Goal: Task Accomplishment & Management: Use online tool/utility

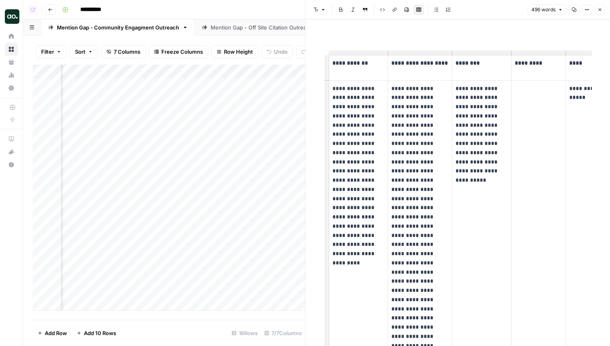
click at [258, 18] on header "**********" at bounding box center [316, 9] width 587 height 19
click at [258, 27] on div "Mention Gap - Off Site Citation Outreach" at bounding box center [262, 27] width 102 height 8
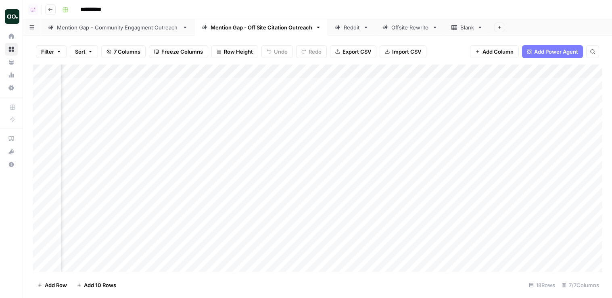
scroll to position [0, 190]
click at [537, 83] on div "Add Column" at bounding box center [318, 168] width 570 height 207
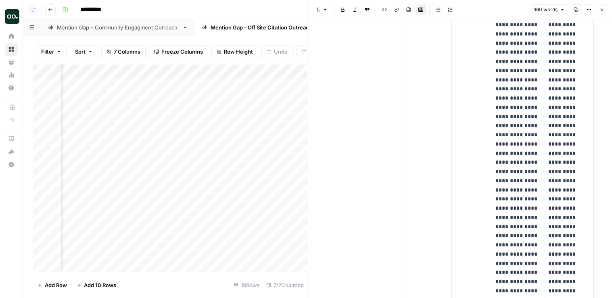
scroll to position [577, 0]
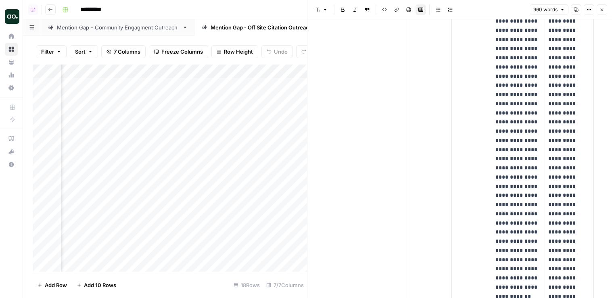
click at [119, 31] on div "Mention Gap - Community Engagment Outreach" at bounding box center [118, 27] width 122 height 8
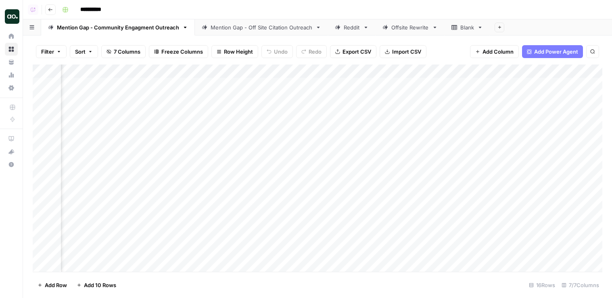
scroll to position [0, 618]
click at [538, 98] on div "Add Column" at bounding box center [318, 168] width 570 height 207
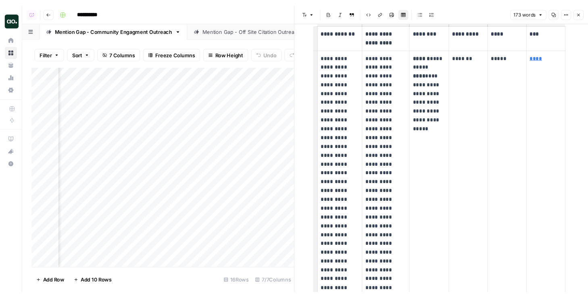
scroll to position [35, 0]
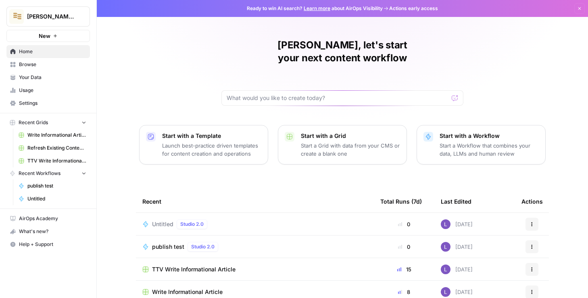
click at [67, 14] on span "Lily's AirCraft" at bounding box center [51, 17] width 49 height 8
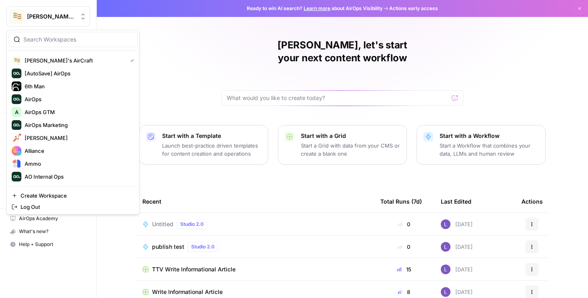
click at [67, 36] on input "search" at bounding box center [77, 39] width 109 height 8
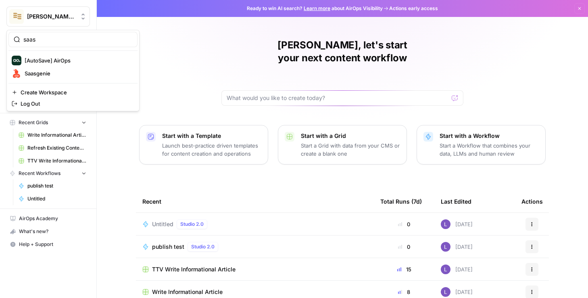
type input "saas"
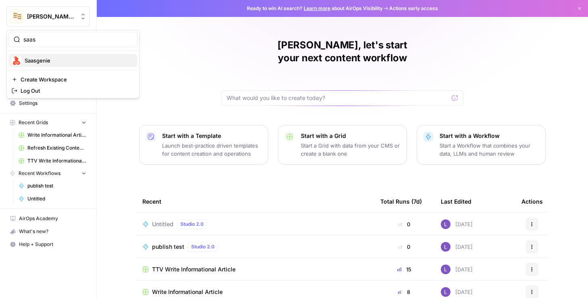
click at [66, 65] on button "Saasgenie" at bounding box center [72, 60] width 129 height 13
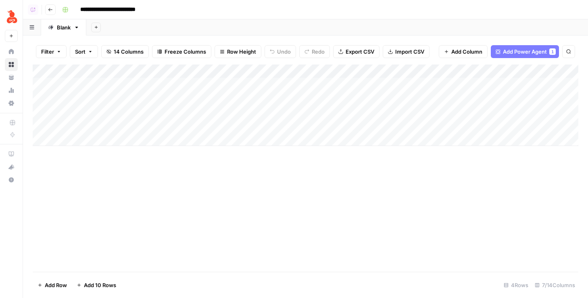
scroll to position [0, 46]
click at [365, 83] on div "Add Column" at bounding box center [306, 105] width 546 height 81
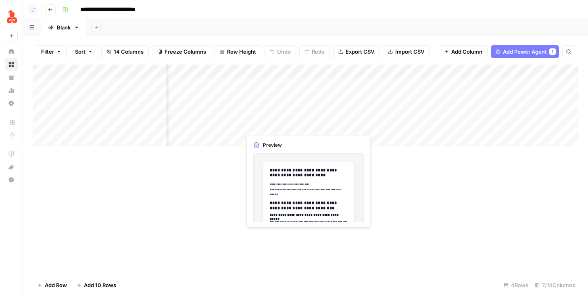
click at [365, 95] on div "Add Column" at bounding box center [306, 105] width 546 height 81
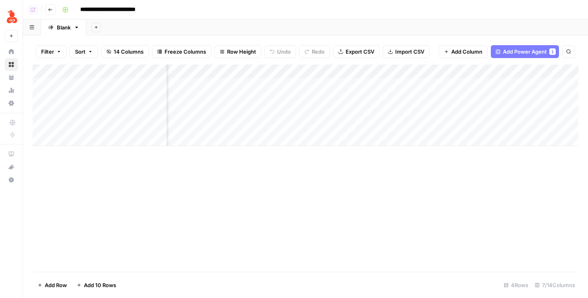
click at [365, 104] on div "Add Column" at bounding box center [306, 105] width 546 height 81
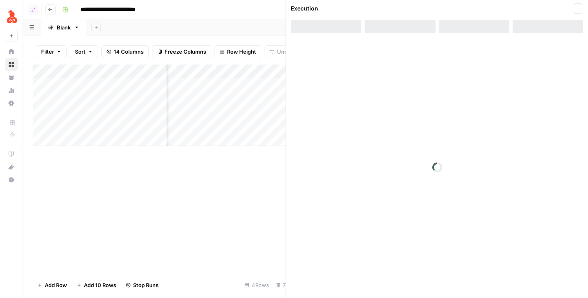
click at [365, 120] on div at bounding box center [437, 167] width 302 height 262
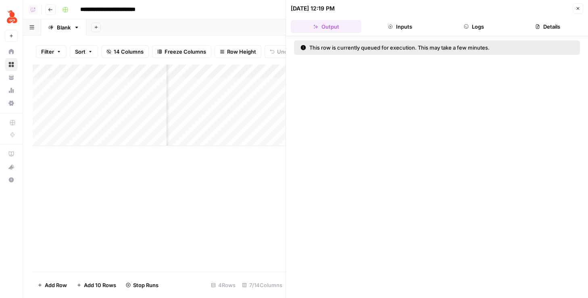
drag, startPoint x: 574, startPoint y: 7, endPoint x: 567, endPoint y: 17, distance: 12.4
click at [574, 7] on button "Close" at bounding box center [578, 8] width 10 height 10
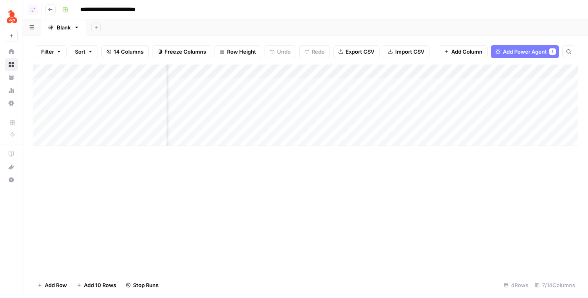
click at [355, 92] on div "Add Column" at bounding box center [306, 105] width 546 height 81
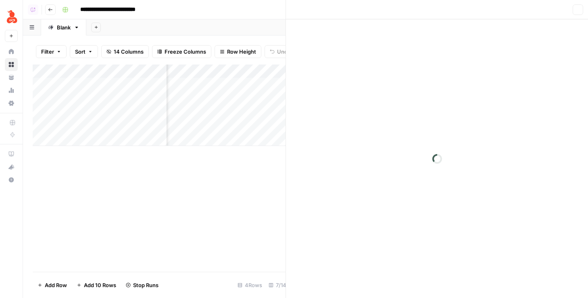
click at [365, 89] on div at bounding box center [437, 158] width 302 height 279
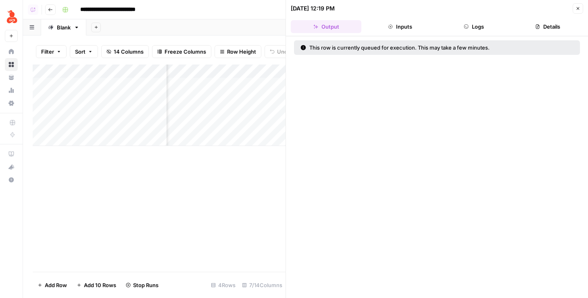
click at [581, 8] on button "Close" at bounding box center [578, 8] width 10 height 10
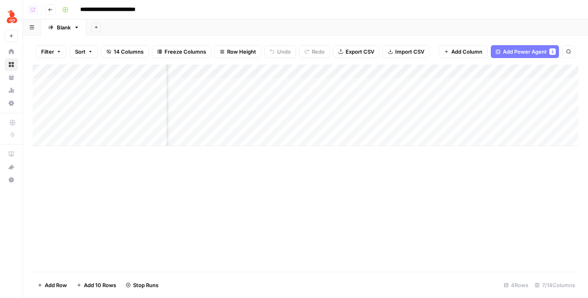
click at [367, 84] on div "Add Column" at bounding box center [306, 105] width 546 height 81
click at [369, 111] on div "Add Column" at bounding box center [306, 105] width 546 height 81
click at [369, 124] on div "Add Column" at bounding box center [306, 105] width 546 height 81
click at [368, 85] on div "Add Column" at bounding box center [306, 105] width 546 height 81
click at [350, 111] on div "Add Column" at bounding box center [306, 105] width 546 height 81
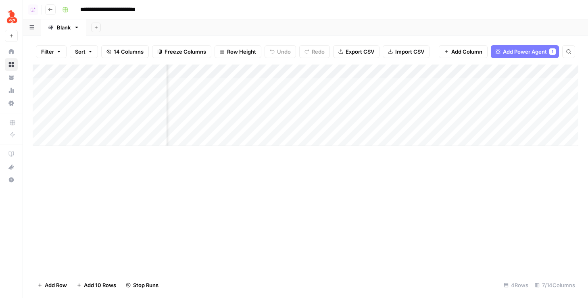
click at [47, 8] on button "Go back" at bounding box center [50, 9] width 10 height 10
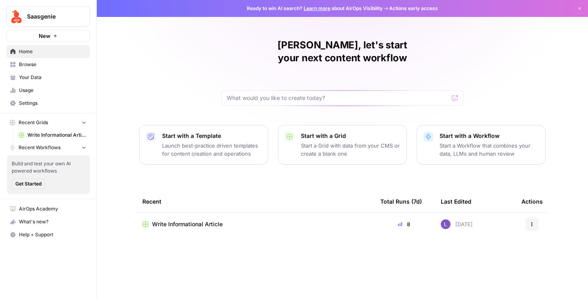
click at [49, 65] on span "Browse" at bounding box center [52, 64] width 67 height 7
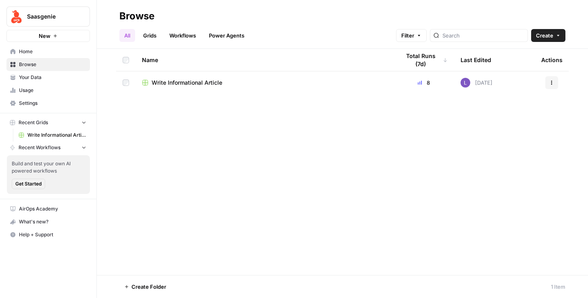
click at [57, 79] on span "Your Data" at bounding box center [52, 77] width 67 height 7
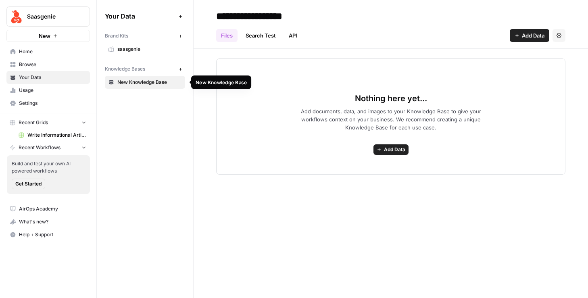
click at [125, 79] on span "New Knowledge Base" at bounding box center [149, 82] width 64 height 7
click at [132, 57] on div "Brand Kits New saasgenie Knowledge Bases New New Knowledge Base" at bounding box center [145, 59] width 80 height 60
click at [135, 53] on link "saasgenie" at bounding box center [145, 49] width 80 height 13
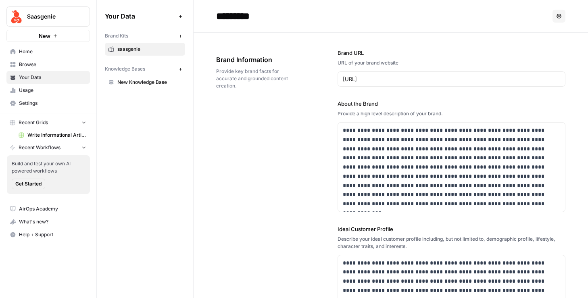
click at [145, 86] on link "New Knowledge Base" at bounding box center [145, 82] width 80 height 13
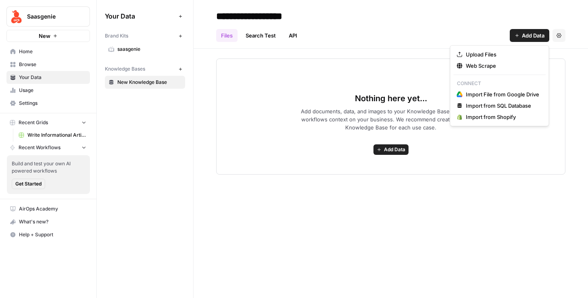
click at [526, 39] on span "Add Data" at bounding box center [533, 35] width 23 height 8
click at [501, 72] on div "Upload Files Web Scrape Connect Import File from Google Drive Import from SQL D…" at bounding box center [499, 85] width 99 height 81
click at [503, 69] on span "Web Scrape" at bounding box center [502, 66] width 73 height 8
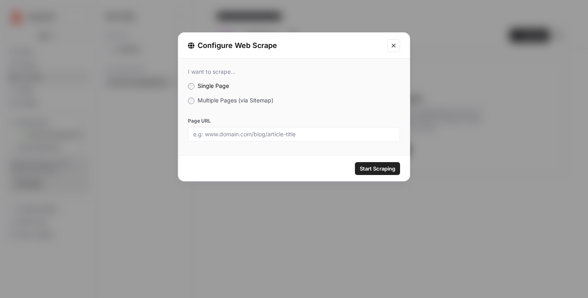
click at [281, 129] on div at bounding box center [294, 134] width 212 height 15
click at [231, 99] on span "Multiple Pages (via Sitemap)" at bounding box center [236, 100] width 76 height 7
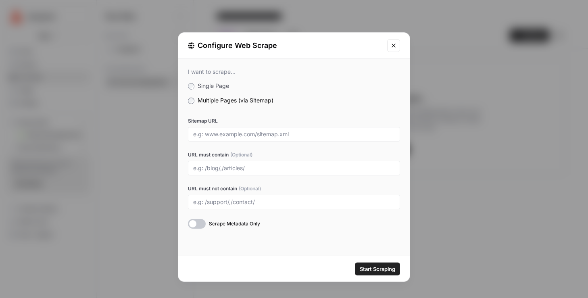
click at [242, 130] on div at bounding box center [294, 134] width 212 height 15
click at [244, 137] on input "Sitemap URL" at bounding box center [294, 134] width 202 height 7
paste input "https://www.saasgenie.ai/"
type input "https://www.saasgenie.ai/sitemap.xml"
click at [242, 165] on input "URL must contain (Optional)" at bounding box center [294, 168] width 202 height 7
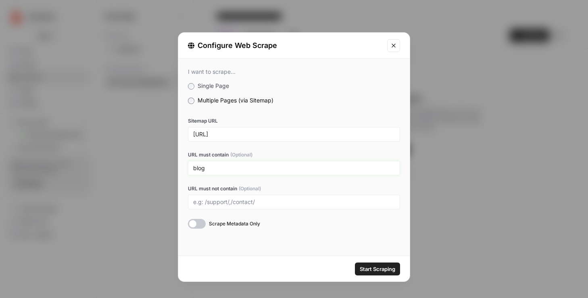
type input "blog"
click at [375, 273] on button "Start Scraping" at bounding box center [377, 269] width 45 height 13
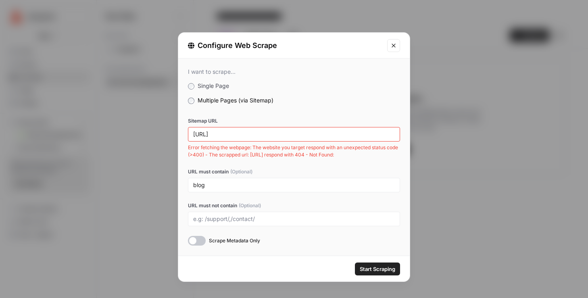
click at [395, 48] on icon "Close modal" at bounding box center [393, 45] width 6 height 6
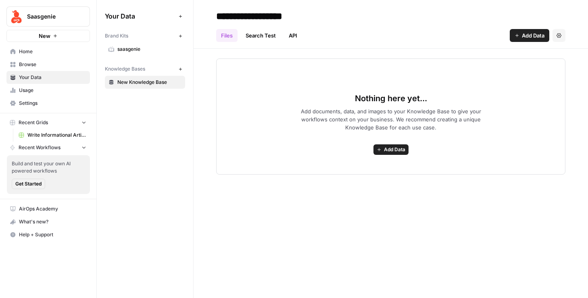
click at [534, 30] on button "Add Data" at bounding box center [530, 35] width 40 height 13
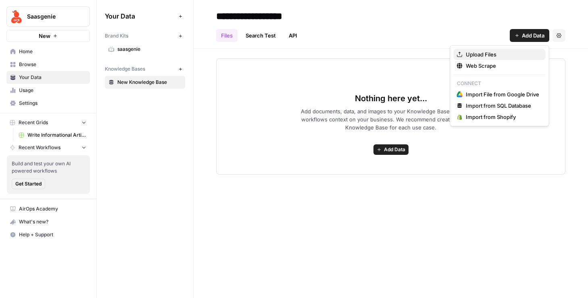
click at [482, 57] on span "Upload Files" at bounding box center [502, 54] width 73 height 8
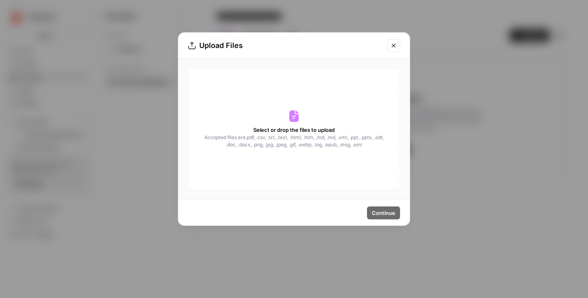
click at [388, 53] on div "Upload Files" at bounding box center [294, 46] width 232 height 26
click at [392, 50] on button "Close modal" at bounding box center [393, 45] width 13 height 13
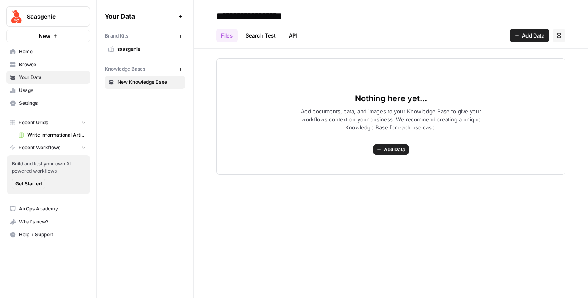
click at [529, 42] on button "Add Data" at bounding box center [530, 35] width 40 height 13
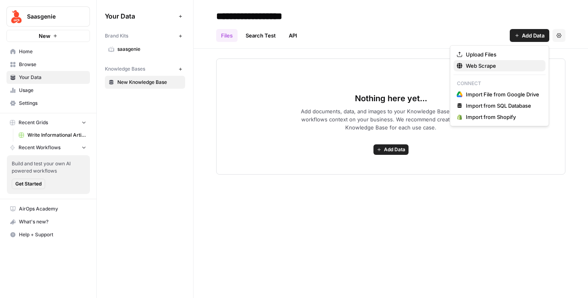
click at [522, 65] on span "Web Scrape" at bounding box center [502, 66] width 73 height 8
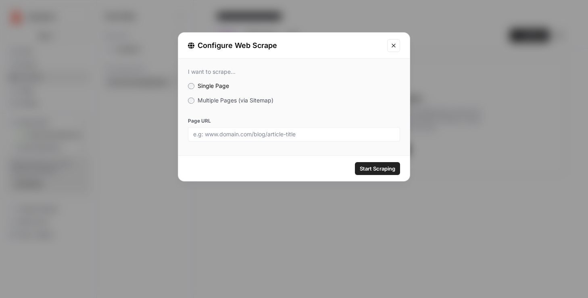
click at [235, 138] on div at bounding box center [294, 134] width 212 height 15
click at [302, 139] on div at bounding box center [294, 134] width 212 height 15
click at [289, 134] on input "Page URL" at bounding box center [294, 134] width 202 height 7
paste input "https://www.saasgenie.ai/what-is-itsm"
type input "https://www.saasgenie.ai/what-is-itsm"
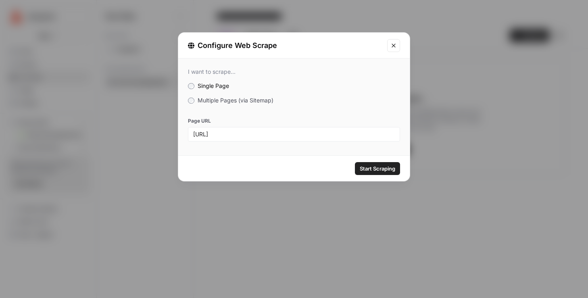
click at [375, 164] on button "Start Scraping" at bounding box center [377, 168] width 45 height 13
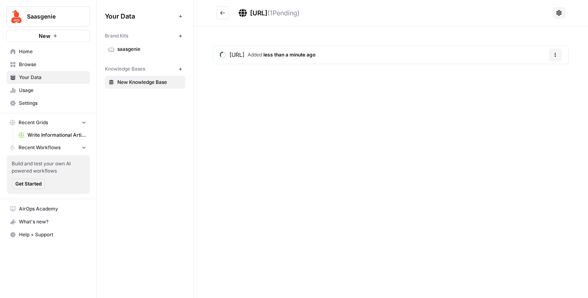
click at [223, 15] on icon "Go back" at bounding box center [223, 13] width 6 height 6
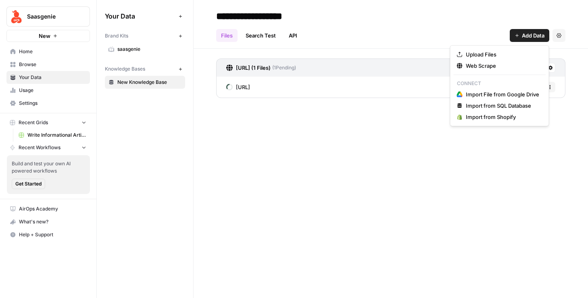
click at [536, 33] on span "Add Data" at bounding box center [533, 35] width 23 height 8
click at [501, 64] on span "Web Scrape" at bounding box center [502, 66] width 73 height 8
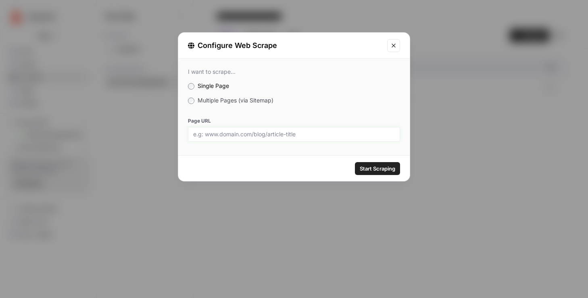
click at [257, 135] on input "Page URL" at bounding box center [294, 134] width 202 height 7
paste input "https://www.saasgenie.ai/benefits-of-chatbots-for-customer-experience-in-2025"
type input "https://www.saasgenie.ai/benefits-of-chatbots-for-customer-experience-in-2025"
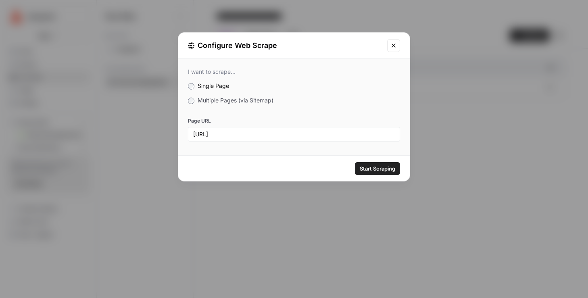
click at [386, 159] on div "Start Scraping" at bounding box center [294, 168] width 232 height 25
click at [386, 165] on span "Start Scraping" at bounding box center [377, 169] width 35 height 8
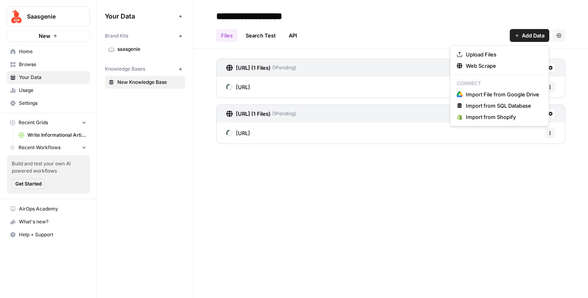
click at [529, 33] on span "Add Data" at bounding box center [533, 35] width 23 height 8
click at [501, 65] on span "Web Scrape" at bounding box center [502, 66] width 73 height 8
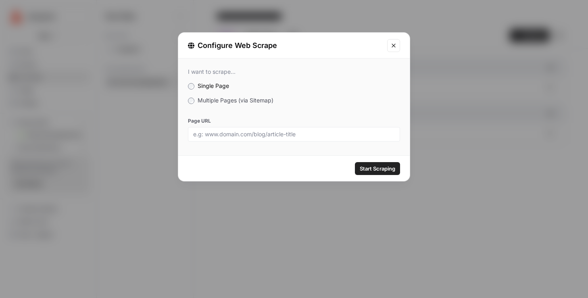
click at [287, 124] on label "Page URL" at bounding box center [294, 120] width 212 height 7
click at [287, 131] on input "Page URL" at bounding box center [294, 134] width 202 height 7
click at [292, 130] on div at bounding box center [294, 134] width 212 height 15
click at [317, 132] on input "Page URL" at bounding box center [294, 134] width 202 height 7
paste input "https://www.saasgenie.ai/implementing-agentic-ai-in-itsm-esm"
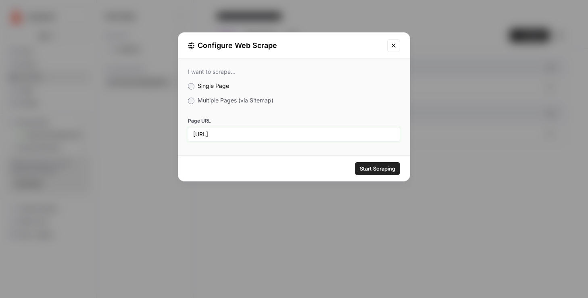
type input "https://www.saasgenie.ai/implementing-agentic-ai-in-itsm-esm"
click at [381, 174] on button "Start Scraping" at bounding box center [377, 168] width 45 height 13
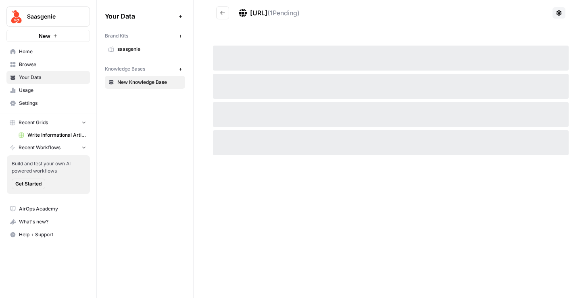
click at [212, 15] on header "https://www.saasgenie.ai/implementing-agentic-ai-in-itsm-esm ( 1 Pending)" at bounding box center [391, 13] width 394 height 26
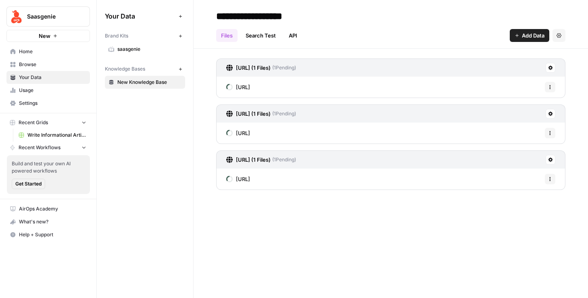
click at [526, 33] on span "Add Data" at bounding box center [533, 35] width 23 height 8
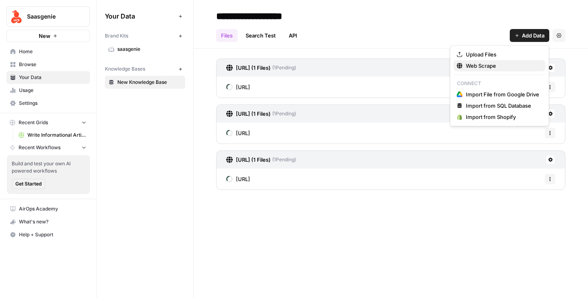
click at [516, 68] on span "Web Scrape" at bounding box center [502, 66] width 73 height 8
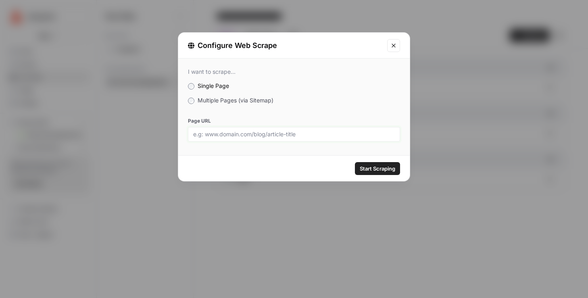
click at [292, 133] on input "Page URL" at bounding box center [294, 134] width 202 height 7
paste input "https://www.saasgenie.ai/best-itsm-servicenow-alternatives"
type input "https://www.saasgenie.ai/best-itsm-servicenow-alternatives"
click at [408, 176] on div "Start Scraping" at bounding box center [294, 168] width 232 height 25
click at [384, 172] on span "Start Scraping" at bounding box center [377, 169] width 35 height 8
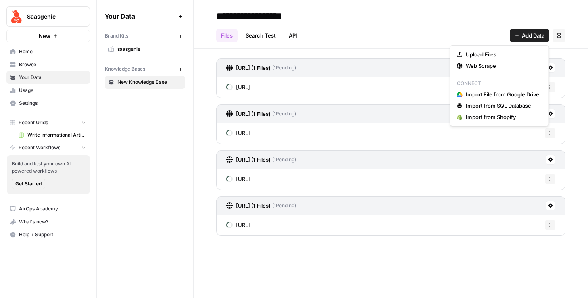
click at [527, 38] on span "Add Data" at bounding box center [533, 35] width 23 height 8
click at [490, 66] on span "Web Scrape" at bounding box center [502, 66] width 73 height 8
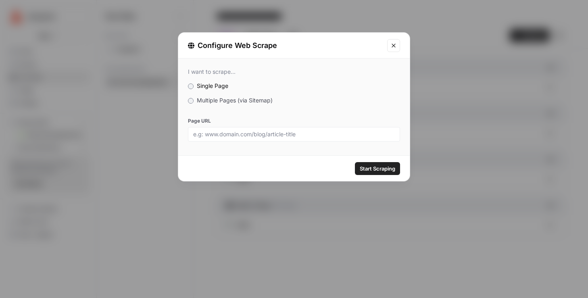
click at [327, 129] on div at bounding box center [294, 134] width 212 height 15
click at [313, 132] on input "Page URL" at bounding box center [294, 134] width 202 height 7
paste input "https://www.saasgenie.ai/agentic-ai-customer-experience"
type input "https://www.saasgenie.ai/agentic-ai-customer-experience"
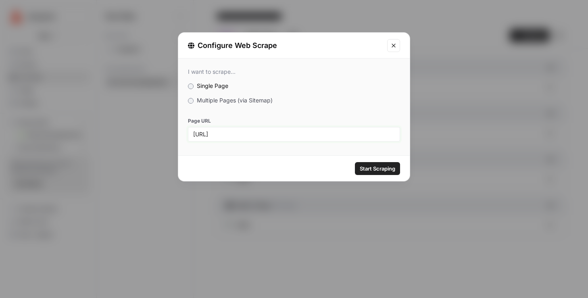
click at [355, 162] on button "Start Scraping" at bounding box center [377, 168] width 45 height 13
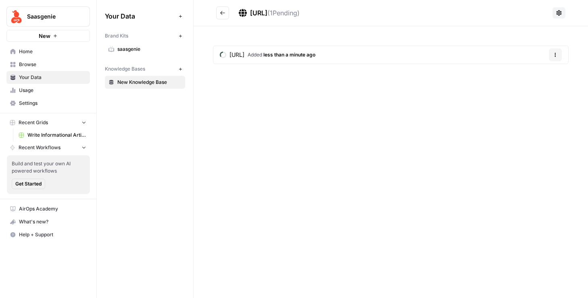
click at [225, 6] on button "Go back" at bounding box center [222, 12] width 13 height 13
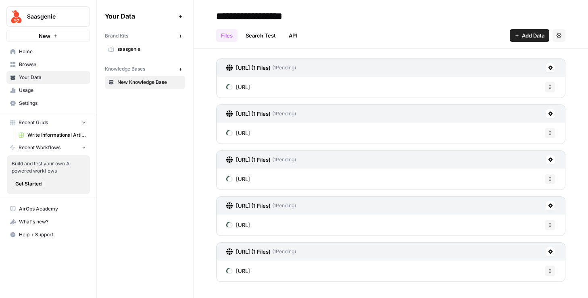
click at [42, 67] on span "Browse" at bounding box center [52, 64] width 67 height 7
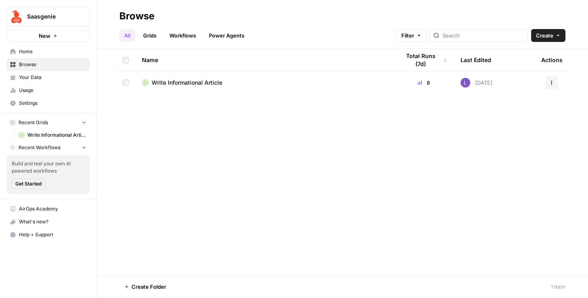
click at [165, 40] on link "Workflows" at bounding box center [183, 35] width 36 height 13
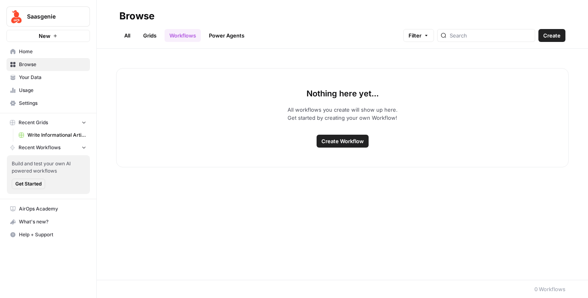
click at [155, 36] on link "Grids" at bounding box center [149, 35] width 23 height 13
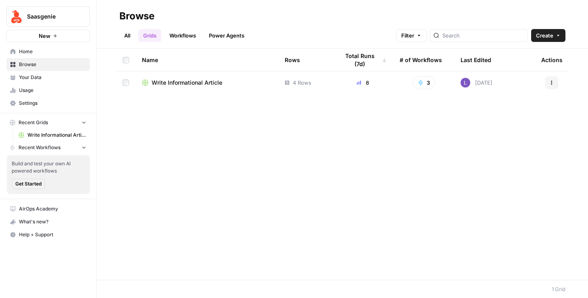
drag, startPoint x: 543, startPoint y: 38, endPoint x: 543, endPoint y: 44, distance: 6.9
click at [543, 38] on span "Create" at bounding box center [544, 35] width 17 height 8
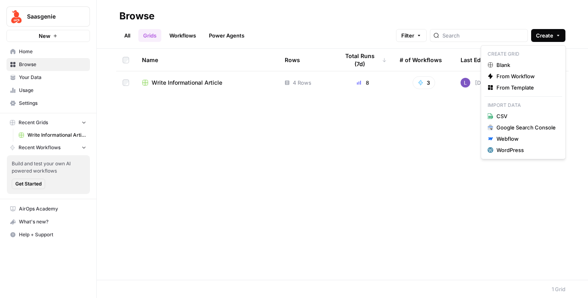
click at [167, 71] on tr "Name Rows Total Runs (7d) # of Workflows Last Edited Actions" at bounding box center [342, 60] width 453 height 23
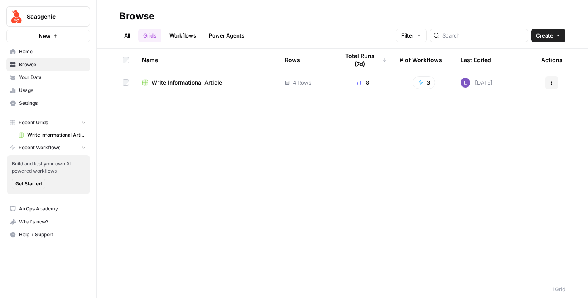
click at [184, 79] on span "Write Informational Article" at bounding box center [187, 83] width 71 height 8
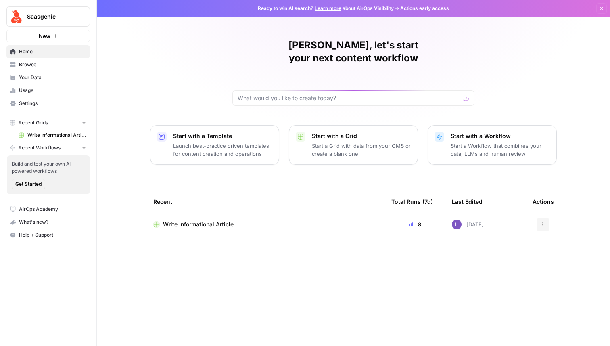
click at [211, 220] on span "Write Informational Article" at bounding box center [198, 224] width 71 height 8
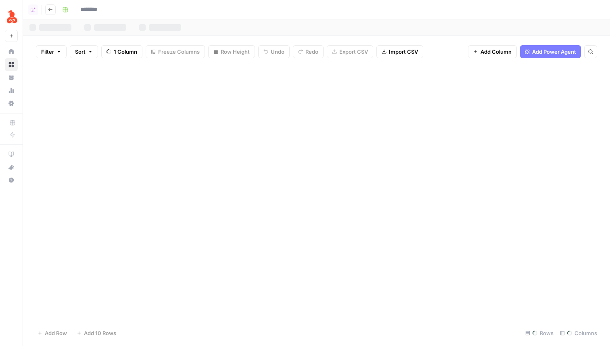
type input "**********"
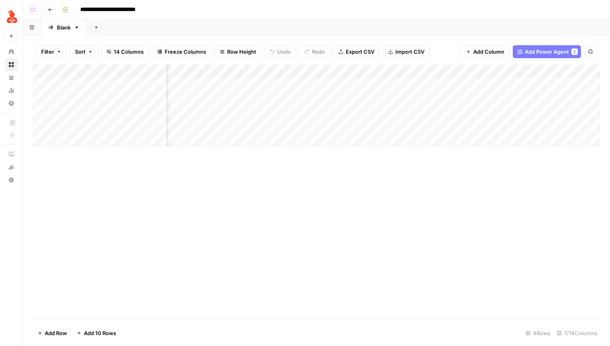
scroll to position [0, 179]
click at [573, 73] on span "Add Column" at bounding box center [582, 71] width 28 height 7
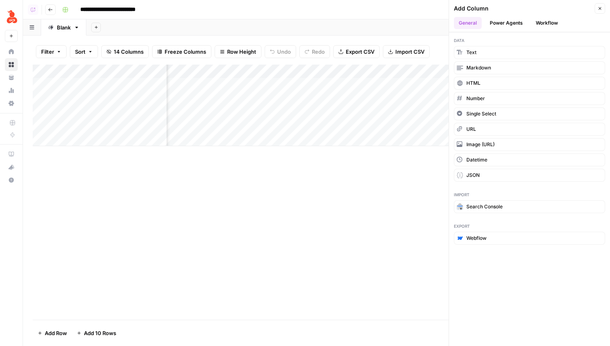
click at [506, 21] on button "Power Agents" at bounding box center [506, 23] width 43 height 12
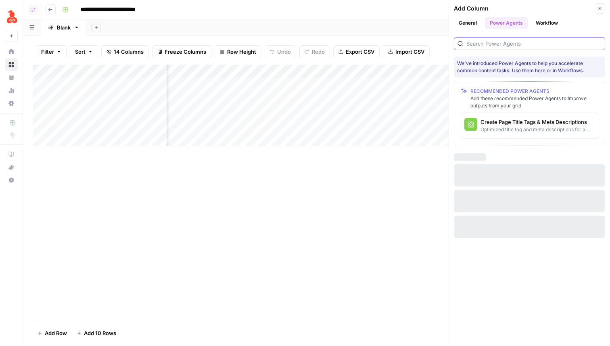
click at [506, 46] on input "search" at bounding box center [533, 44] width 135 height 8
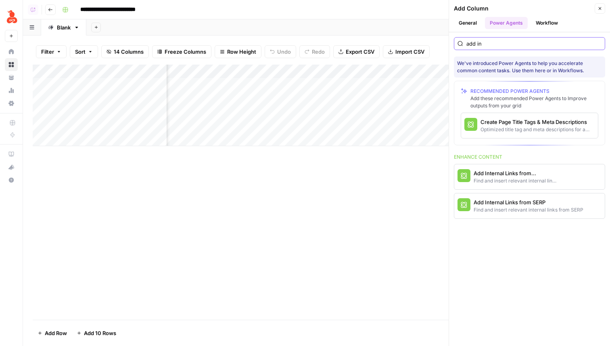
type input "add in"
click at [535, 186] on button "Add Internal Links from Knowledge Base Find and insert relevant internal links …" at bounding box center [507, 176] width 107 height 25
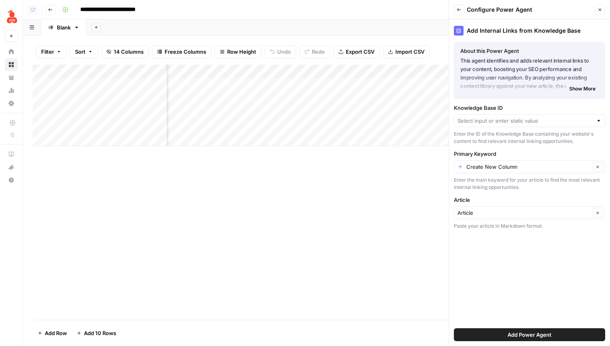
click at [524, 125] on div at bounding box center [529, 120] width 151 height 13
click at [528, 141] on span "New Knowledge Base" at bounding box center [528, 140] width 134 height 8
type input "New Knowledge Base"
click at [560, 338] on button "Add Power Agent" at bounding box center [529, 334] width 151 height 13
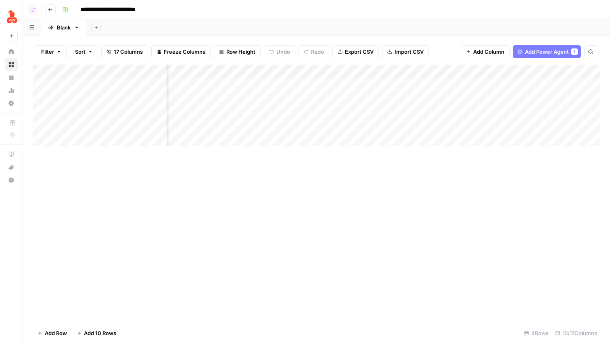
scroll to position [0, 450]
click at [491, 87] on div "Add Column" at bounding box center [317, 105] width 568 height 81
click at [491, 102] on div "Add Column" at bounding box center [317, 105] width 568 height 81
click at [488, 116] on div "Add Column" at bounding box center [317, 105] width 568 height 81
click at [488, 120] on div "Add Column" at bounding box center [317, 105] width 568 height 81
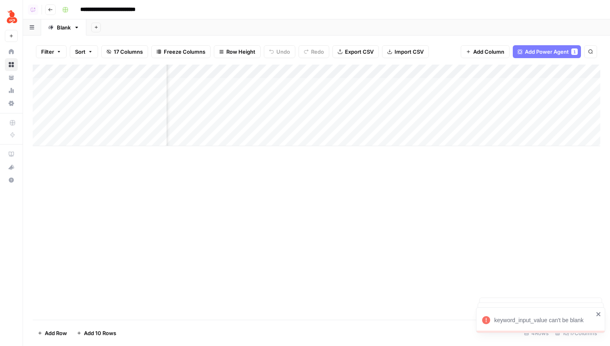
click at [519, 69] on div "Add Column" at bounding box center [317, 105] width 568 height 81
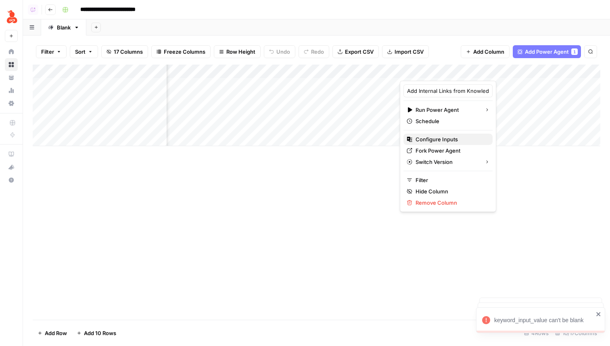
click at [439, 140] on span "Configure Inputs" at bounding box center [450, 139] width 71 height 8
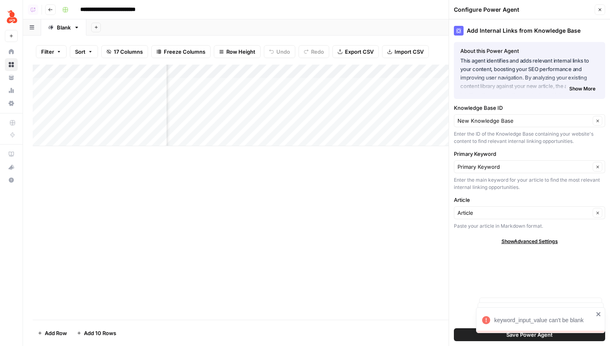
click at [510, 174] on div "Primary Keyword Primary Keyword Clear Enter the main keyword for your article t…" at bounding box center [529, 170] width 151 height 41
click at [518, 168] on input "Primary Keyword" at bounding box center [523, 167] width 133 height 8
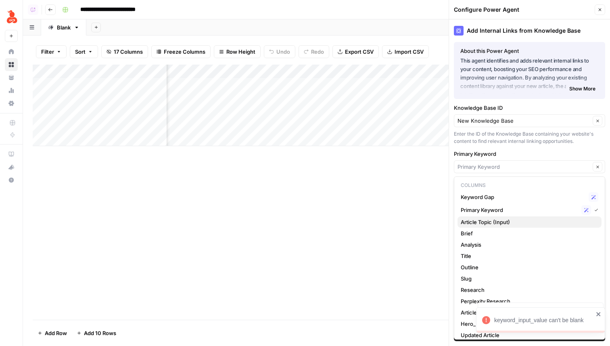
click at [512, 219] on span "Article Topic (Input)" at bounding box center [528, 222] width 134 height 8
type input "Article Topic (Input)"
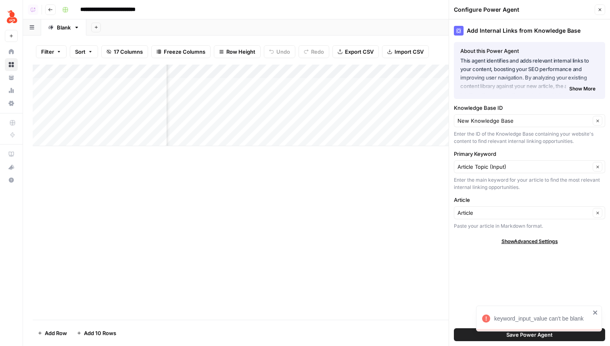
click at [428, 85] on div "Add Column" at bounding box center [317, 105] width 568 height 81
click at [433, 105] on div "Add Column" at bounding box center [317, 105] width 568 height 81
click at [433, 113] on div "Add Column" at bounding box center [317, 105] width 568 height 81
click at [456, 344] on div "Save Power Agent" at bounding box center [529, 334] width 151 height 23
click at [463, 340] on button "Save Power Agent" at bounding box center [529, 334] width 151 height 13
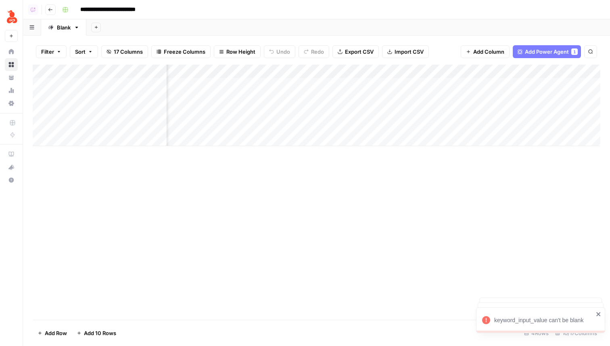
click at [480, 97] on div "Add Column" at bounding box center [317, 105] width 568 height 81
click at [474, 110] on div "Add Column" at bounding box center [317, 105] width 568 height 81
click at [473, 118] on div "Add Column" at bounding box center [317, 105] width 568 height 81
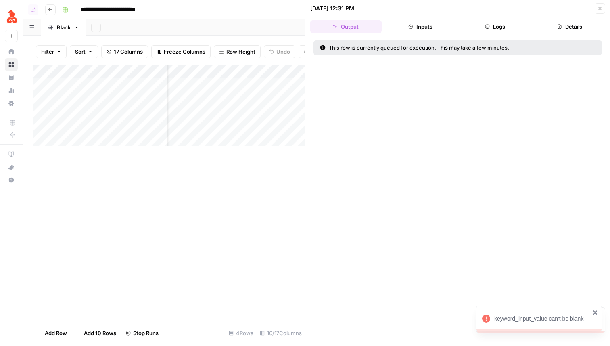
click at [600, 15] on header "08/26/25 at 12:31 PM Close Output Inputs Logs Details" at bounding box center [457, 18] width 305 height 36
click at [602, 8] on span "Close" at bounding box center [602, 8] width 0 height 0
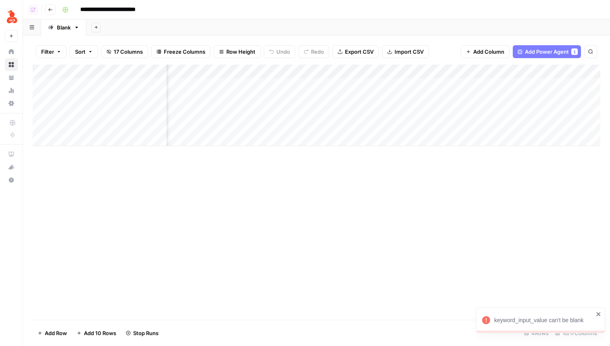
click at [466, 124] on div "Add Column" at bounding box center [317, 105] width 568 height 81
click at [599, 312] on icon "close" at bounding box center [598, 314] width 4 height 4
click at [470, 84] on div "Add Column" at bounding box center [317, 105] width 568 height 81
click at [391, 69] on div "Add Column" at bounding box center [317, 105] width 568 height 81
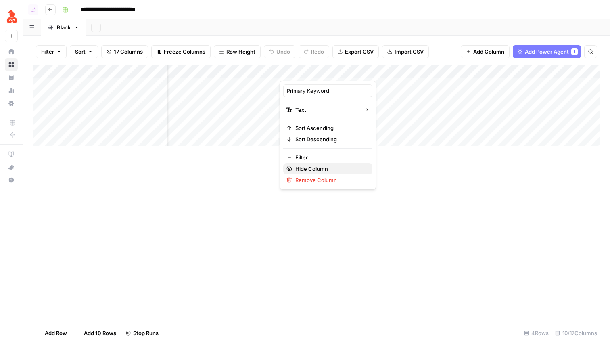
click at [321, 166] on span "Hide Column" at bounding box center [330, 169] width 71 height 8
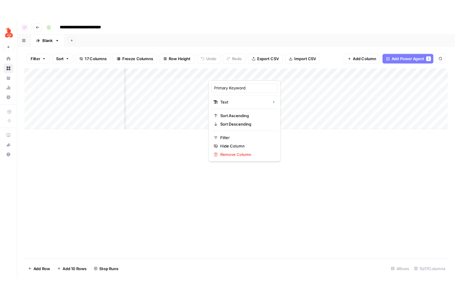
scroll to position [0, 391]
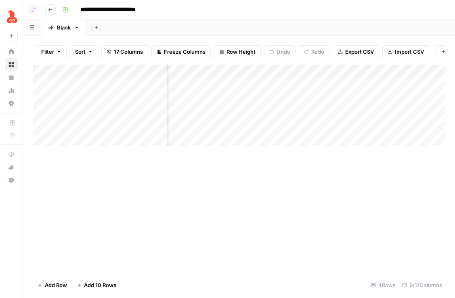
click at [19, 12] on div "Saasgenie New" at bounding box center [11, 21] width 23 height 42
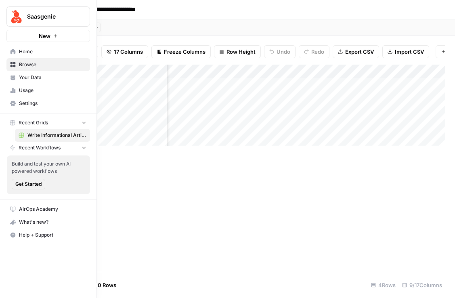
click at [46, 24] on button "Saasgenie" at bounding box center [47, 16] width 83 height 20
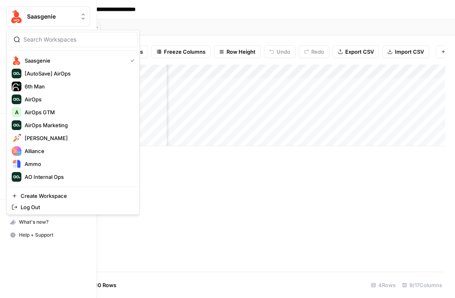
click at [51, 38] on input "search" at bounding box center [77, 39] width 109 height 8
type input "lily"
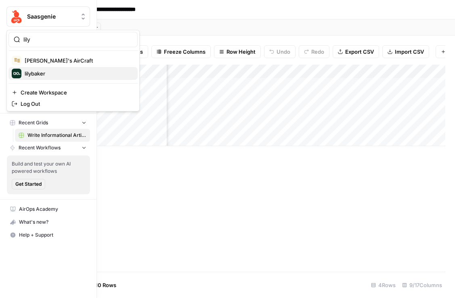
click at [51, 75] on span "lilybaker" at bounding box center [78, 73] width 106 height 8
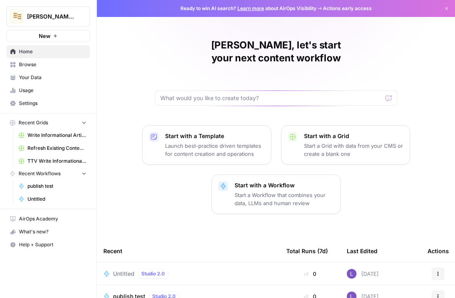
click at [39, 63] on span "Browse" at bounding box center [52, 64] width 67 height 7
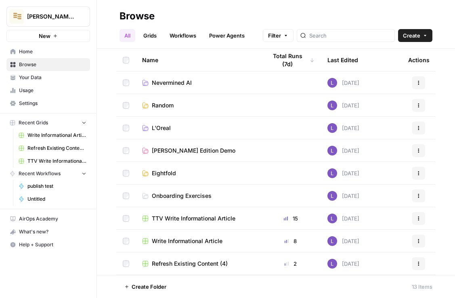
click at [46, 78] on span "Your Data" at bounding box center [52, 77] width 67 height 7
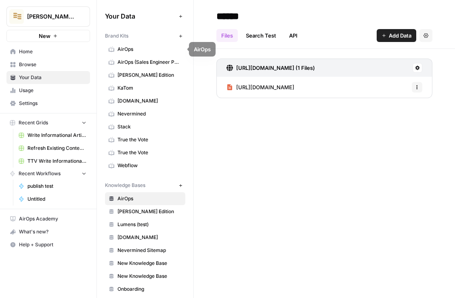
click at [71, 65] on span "Browse" at bounding box center [52, 64] width 67 height 7
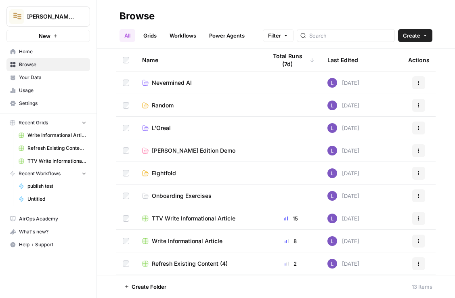
click at [188, 30] on link "Workflows" at bounding box center [183, 35] width 36 height 13
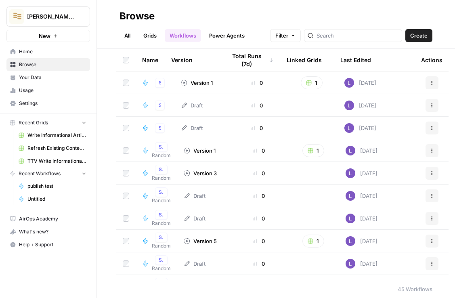
click at [426, 31] on button "Create" at bounding box center [418, 35] width 27 height 13
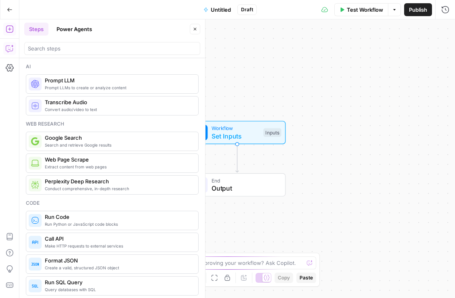
click at [10, 50] on icon "button" at bounding box center [10, 48] width 8 height 8
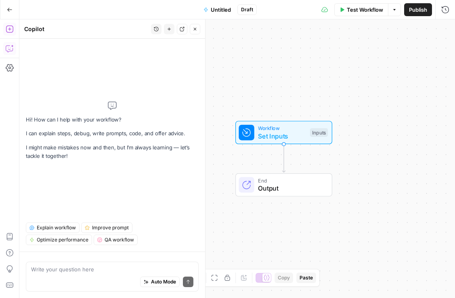
click at [7, 27] on icon "button" at bounding box center [10, 29] width 8 height 8
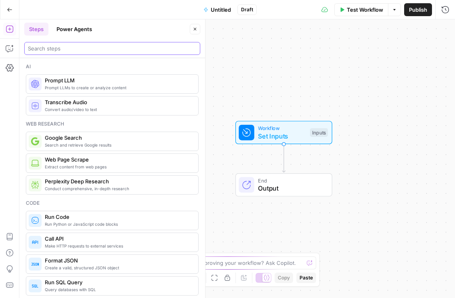
click at [74, 50] on input "search" at bounding box center [112, 48] width 169 height 8
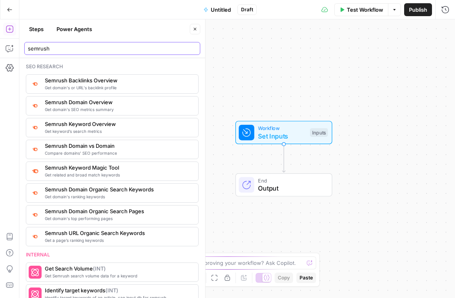
type input "semrush"
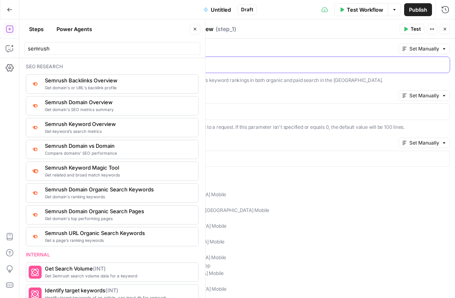
click at [264, 58] on div at bounding box center [294, 65] width 312 height 16
click at [247, 96] on label "Display Limit (Optional)" at bounding box center [266, 96] width 258 height 8
click at [267, 54] on div "Domain Set Manually" at bounding box center [293, 49] width 313 height 10
click at [273, 64] on p at bounding box center [293, 64] width 302 height 8
click at [410, 31] on span "Test" at bounding box center [415, 28] width 10 height 7
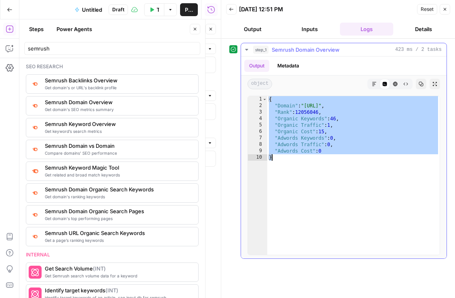
drag, startPoint x: 268, startPoint y: 100, endPoint x: 305, endPoint y: 180, distance: 88.1
click at [305, 180] on div "{ "Domain" : "saasgenie.ai" , "Rank" : 12056046 , "Organic Keywords" : 46 , "Or…" at bounding box center [353, 181] width 172 height 171
type textarea "**********"
click at [78, 31] on button "Power Agents" at bounding box center [74, 29] width 45 height 13
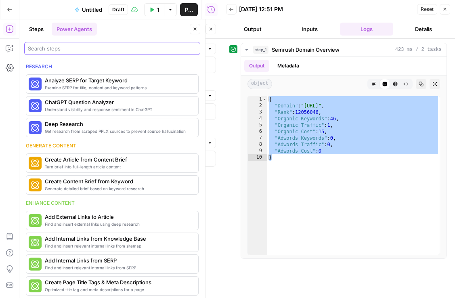
click at [84, 50] on input "search" at bounding box center [112, 48] width 169 height 8
type input "r"
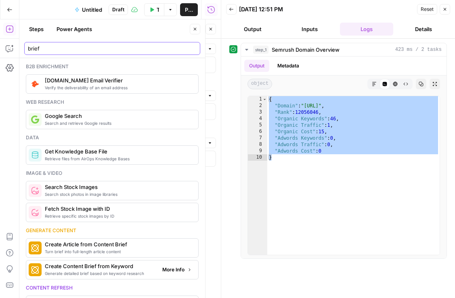
type input "brief"
click at [110, 272] on span "Generate detailed brief based on keyword research" at bounding box center [100, 273] width 111 height 6
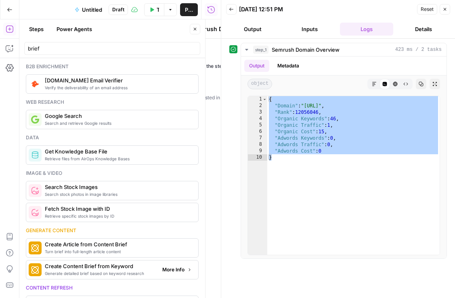
type textarea "Create Content Brief from Keyword"
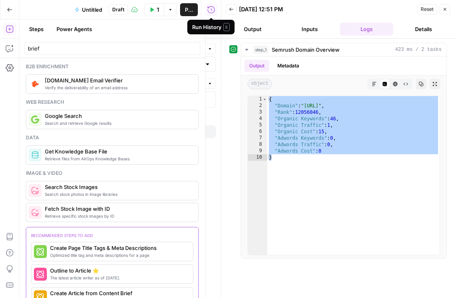
click at [173, 30] on div "Steps Power Agents" at bounding box center [105, 29] width 163 height 13
click at [192, 29] on button "Close" at bounding box center [195, 29] width 10 height 10
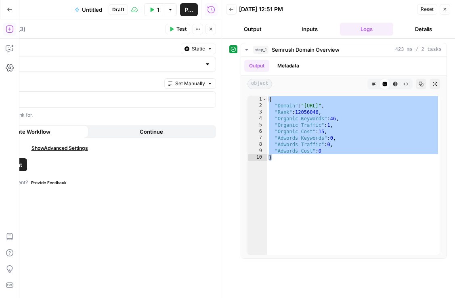
click at [211, 30] on icon "button" at bounding box center [210, 29] width 5 height 5
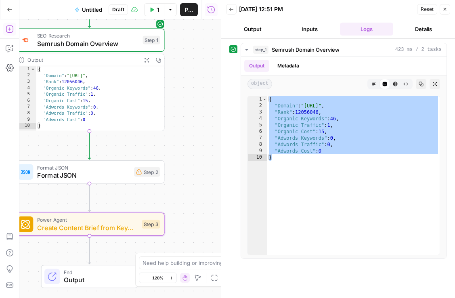
click at [60, 221] on span "Power Agent" at bounding box center [87, 220] width 101 height 8
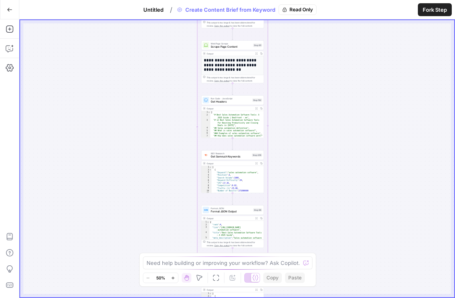
click at [444, 11] on span "Fork Step" at bounding box center [434, 10] width 24 height 8
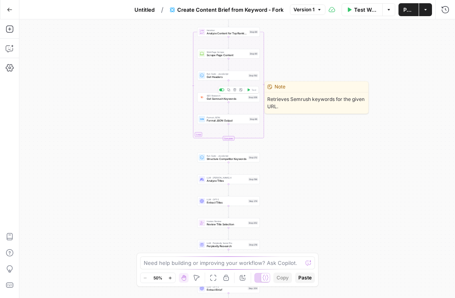
click at [206, 98] on div "SEO Research Get Semrush Keywords Step 206 Copy step Delete step Edit Note Test" at bounding box center [227, 97] width 59 height 7
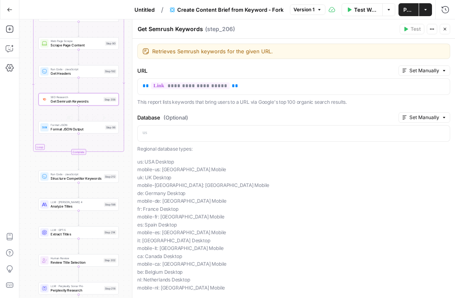
scroll to position [78, 0]
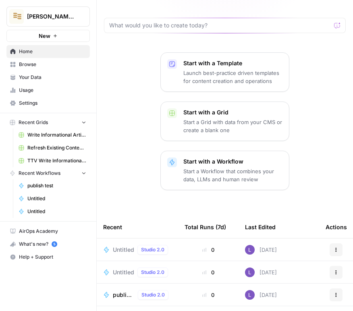
scroll to position [84, 0]
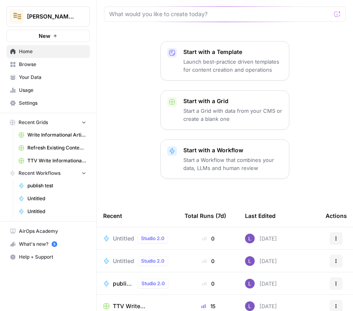
click at [124, 303] on span "TTV Write Informational Article" at bounding box center [142, 307] width 59 height 8
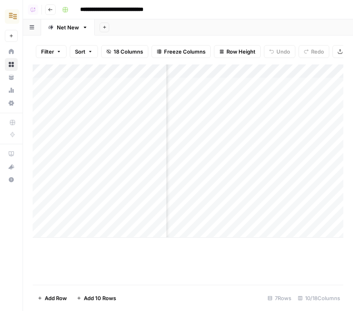
scroll to position [0, 720]
click at [325, 69] on span "Add Column" at bounding box center [325, 71] width 28 height 7
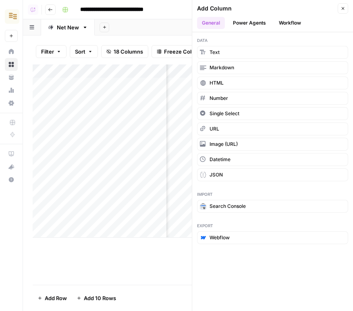
click at [250, 21] on button "Power Agents" at bounding box center [249, 23] width 43 height 12
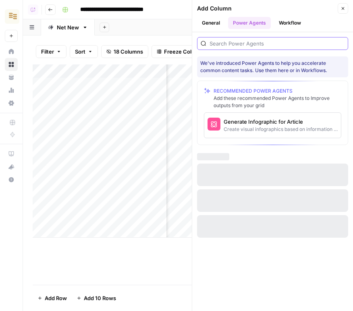
click at [254, 44] on input "search" at bounding box center [277, 44] width 135 height 8
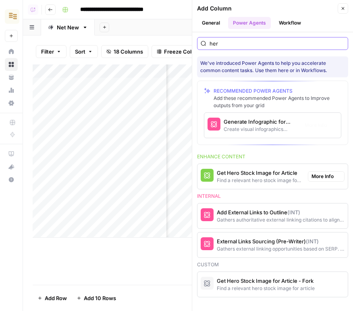
type input "her"
click at [237, 179] on div "Find a relevant hero stock image for article" at bounding box center [259, 180] width 85 height 7
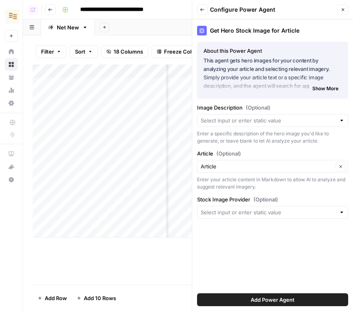
click at [294, 298] on span "Add Power Agent" at bounding box center [273, 300] width 44 height 8
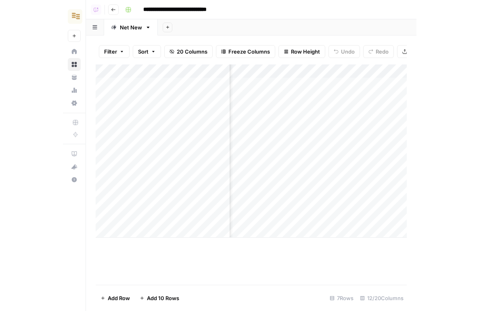
scroll to position [0, 862]
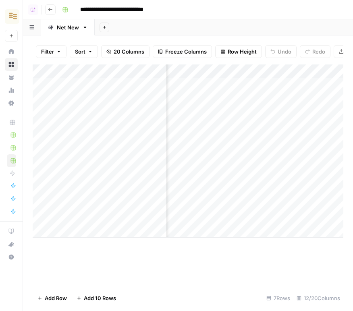
click at [264, 70] on div "Add Column" at bounding box center [188, 151] width 311 height 173
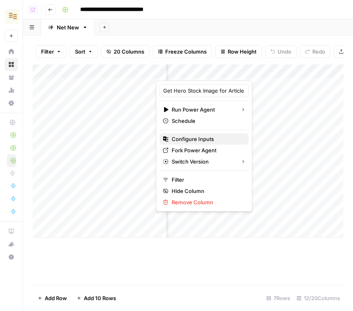
click at [192, 140] on span "Configure Inputs" at bounding box center [207, 139] width 71 height 8
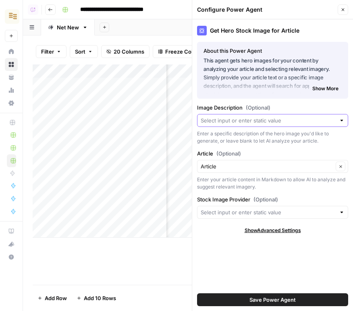
click at [265, 121] on input "Image Description (Optional)" at bounding box center [268, 121] width 135 height 8
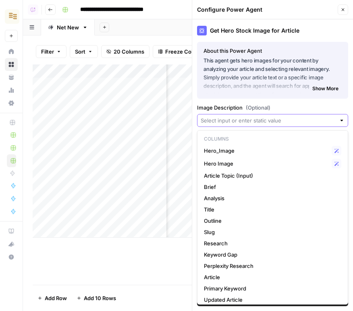
click at [265, 121] on input "Image Description (Optional)" at bounding box center [268, 121] width 135 height 8
click at [307, 112] on div "Image Description (Optional) Enter a specific description of the hero image you…" at bounding box center [272, 124] width 151 height 41
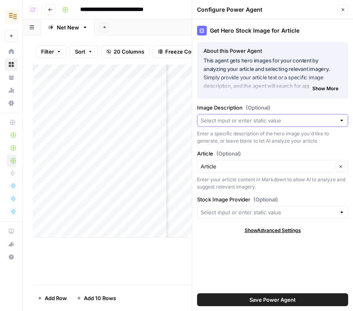
click at [271, 118] on input "Image Description (Optional)" at bounding box center [268, 121] width 135 height 8
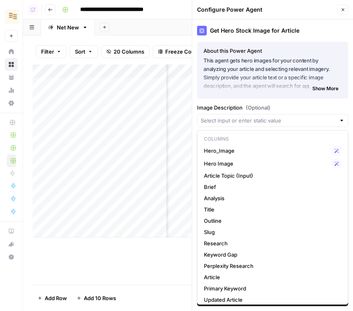
click at [296, 112] on div "Image Description (Optional) Enter a specific description of the hero image you…" at bounding box center [272, 124] width 151 height 41
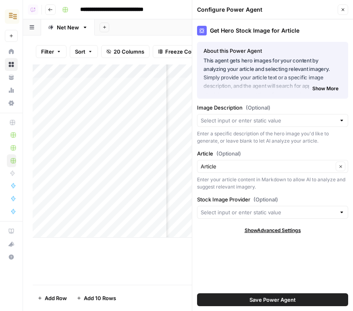
click at [293, 115] on div at bounding box center [272, 120] width 151 height 13
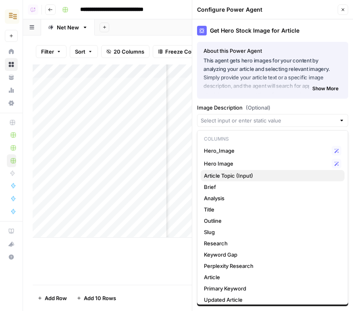
click at [236, 177] on span "Article Topic (Input)" at bounding box center [271, 176] width 134 height 8
type input "Article Topic (Input)"
